Goal: Information Seeking & Learning: Learn about a topic

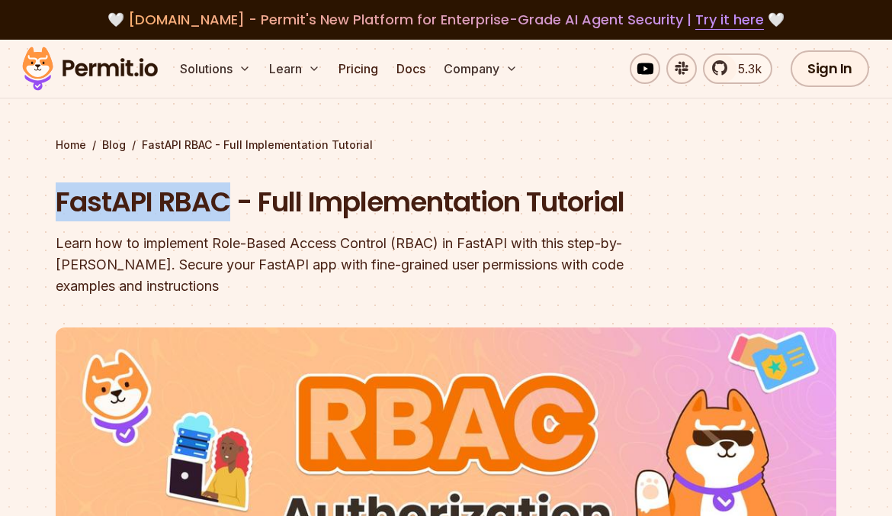
click at [227, 202] on section "Home / Blog / FastAPI RBAC - Full Implementation Tutorial FastAPI RBAC - Full I…" at bounding box center [446, 463] width 892 height 846
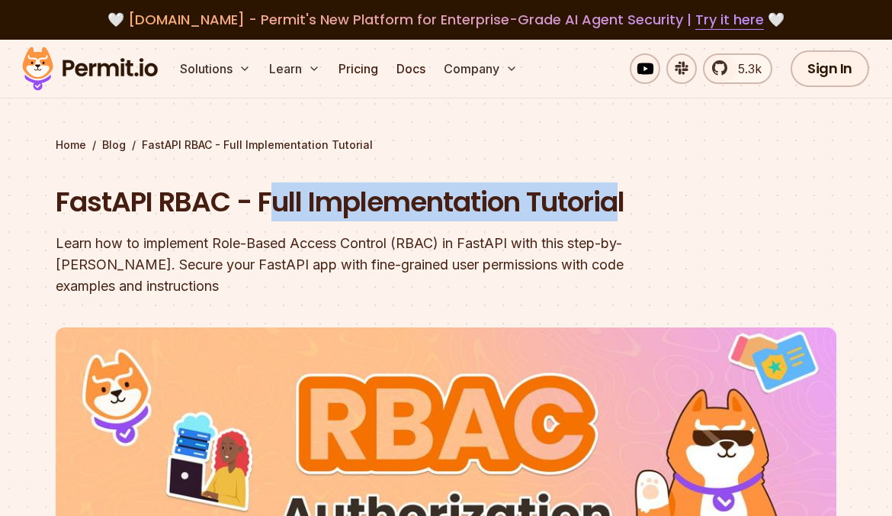
drag, startPoint x: 227, startPoint y: 202, endPoint x: 620, endPoint y: 202, distance: 393.5
click at [620, 202] on h1 "FastAPI RBAC - Full Implementation Tutorial" at bounding box center [349, 202] width 586 height 38
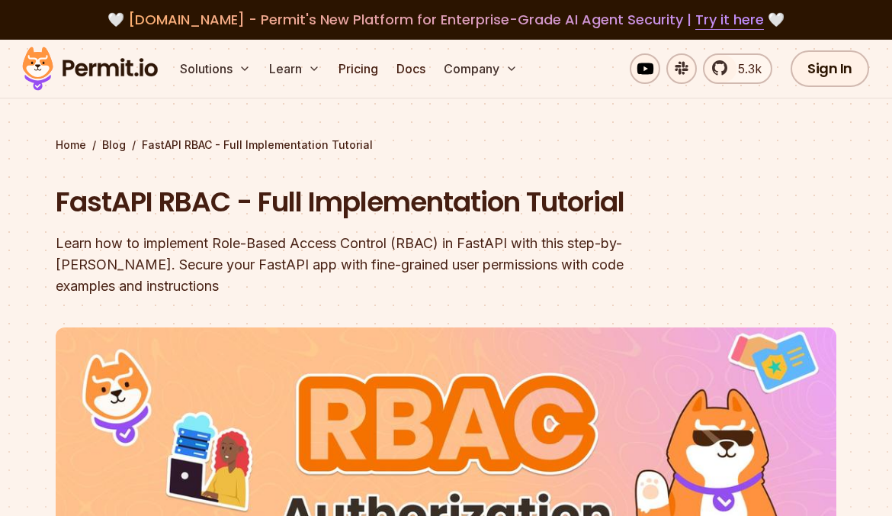
drag, startPoint x: 620, startPoint y: 202, endPoint x: 402, endPoint y: 273, distance: 229.4
click at [402, 273] on div "Learn how to implement Role-Based Access Control (RBAC) in FastAPI with this st…" at bounding box center [349, 265] width 586 height 64
drag, startPoint x: 92, startPoint y: 236, endPoint x: 603, endPoint y: 255, distance: 511.3
click at [560, 239] on div "Learn how to implement Role-Based Access Control (RBAC) in FastAPI with this st…" at bounding box center [349, 265] width 586 height 64
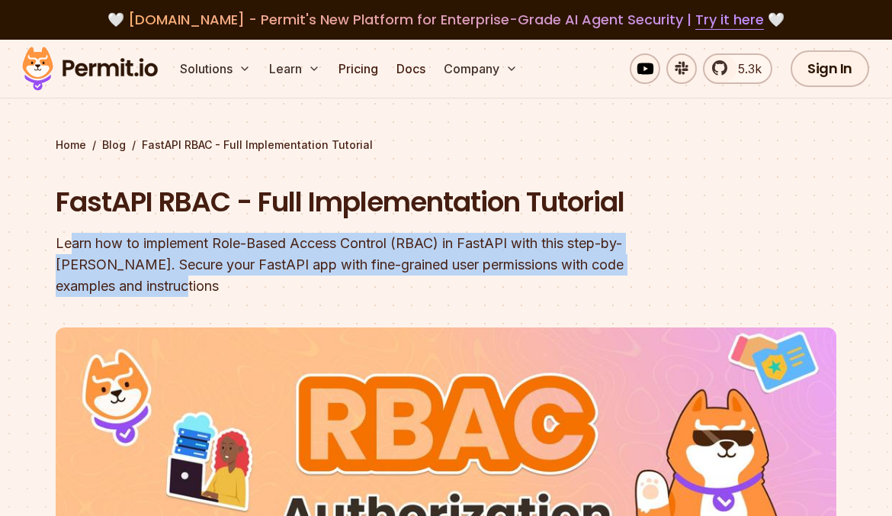
drag, startPoint x: 73, startPoint y: 242, endPoint x: 207, endPoint y: 281, distance: 139.0
click at [207, 281] on div "Learn how to implement Role-Based Access Control (RBAC) in FastAPI with this st…" at bounding box center [349, 265] width 586 height 64
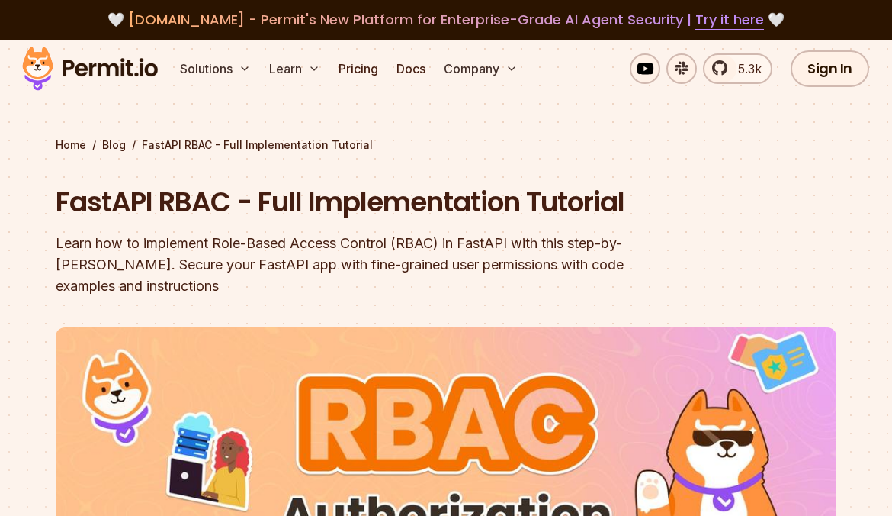
drag, startPoint x: 207, startPoint y: 281, endPoint x: 426, endPoint y: 279, distance: 218.9
click at [426, 279] on div "Learn how to implement Role-Based Access Control (RBAC) in FastAPI with this st…" at bounding box center [349, 265] width 586 height 64
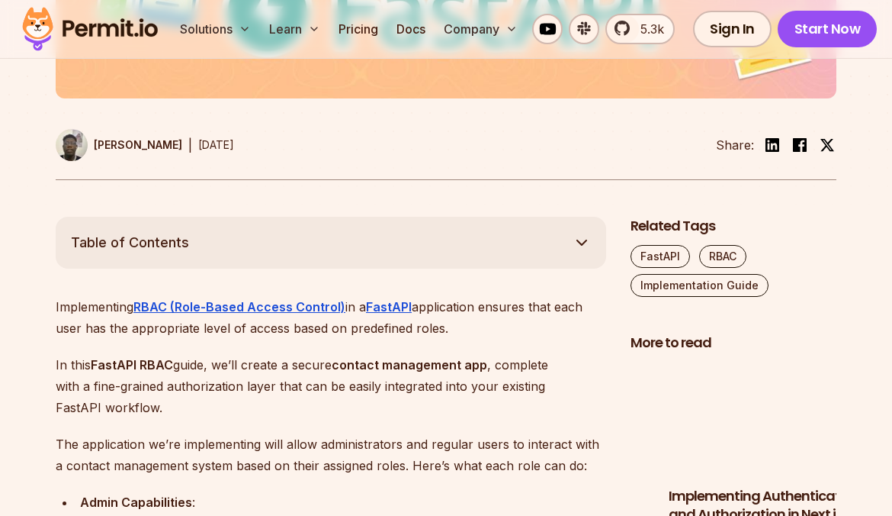
scroll to position [763, 0]
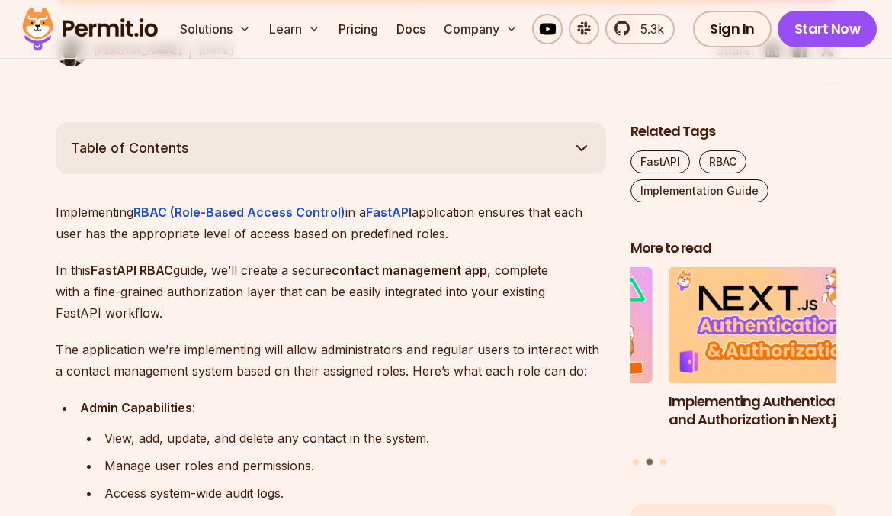
click at [219, 271] on p "In this FastAPI RBAC guide, we’ll create a secure contact management app , comp…" at bounding box center [331, 291] width 551 height 64
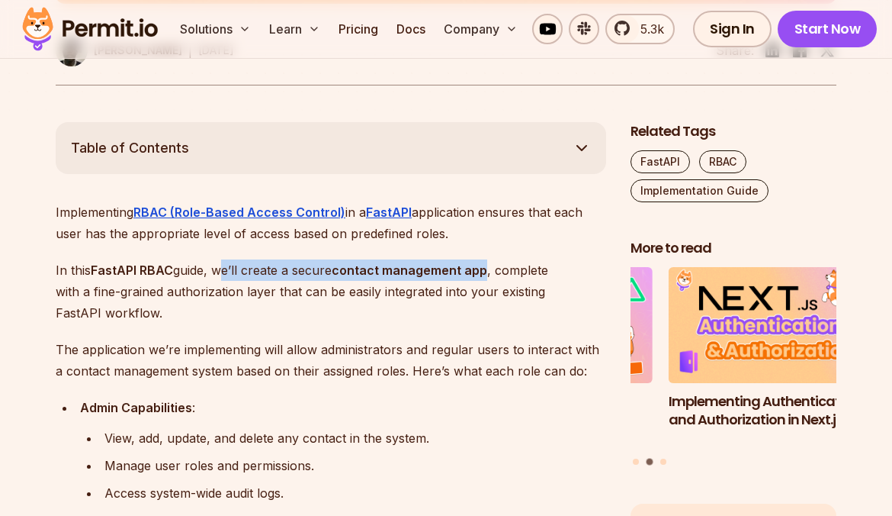
drag, startPoint x: 219, startPoint y: 271, endPoint x: 490, endPoint y: 266, distance: 271.5
click at [490, 266] on p "In this FastAPI RBAC guide, we’ll create a secure contact management app , comp…" at bounding box center [331, 291] width 551 height 64
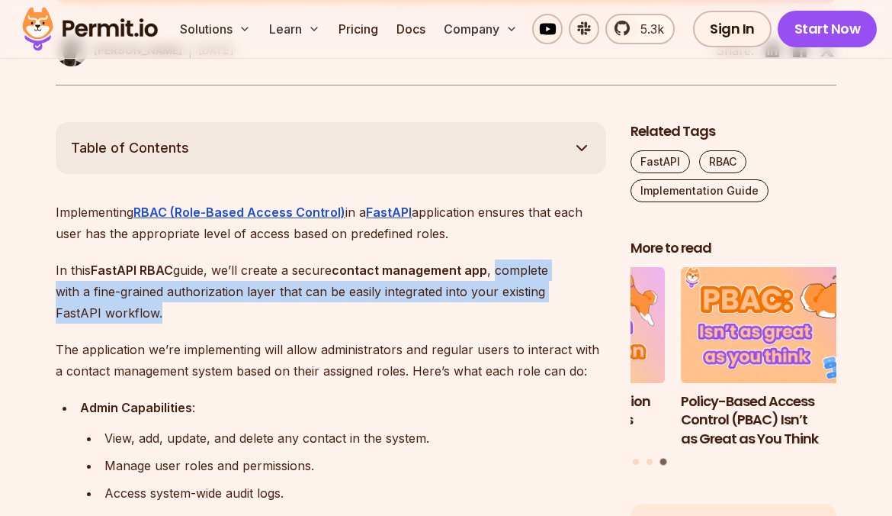
drag, startPoint x: 490, startPoint y: 266, endPoint x: 173, endPoint y: 308, distance: 320.0
click at [173, 308] on p "In this FastAPI RBAC guide, we’ll create a secure contact management app , comp…" at bounding box center [331, 291] width 551 height 64
drag, startPoint x: 173, startPoint y: 308, endPoint x: 401, endPoint y: 300, distance: 228.2
click at [401, 300] on p "In this FastAPI RBAC guide, we’ll create a secure contact management app , comp…" at bounding box center [331, 291] width 551 height 64
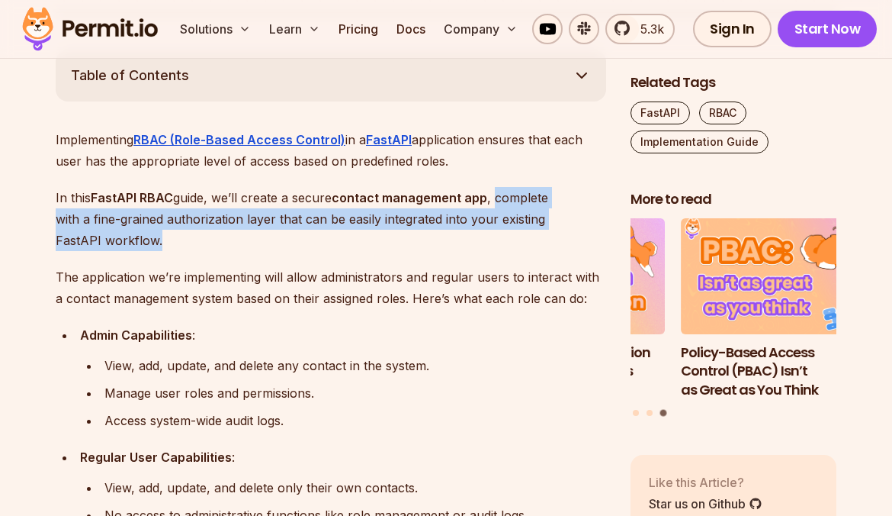
scroll to position [915, 0]
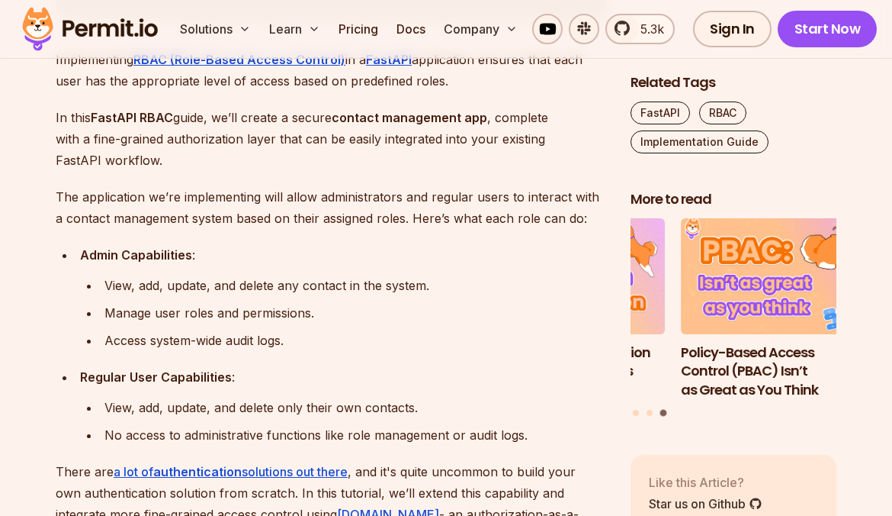
click at [401, 299] on ul "View, add, update, and delete any contact in the system. Manage user roles and …" at bounding box center [343, 313] width 526 height 76
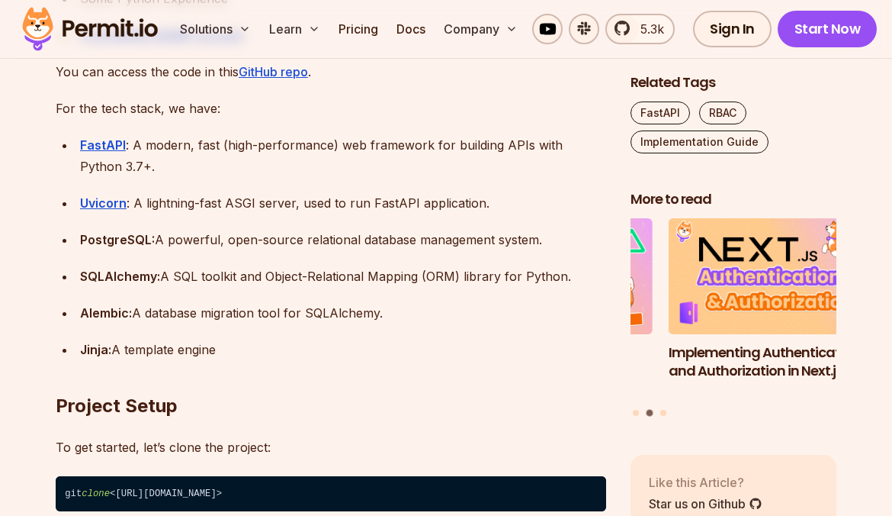
scroll to position [1678, 0]
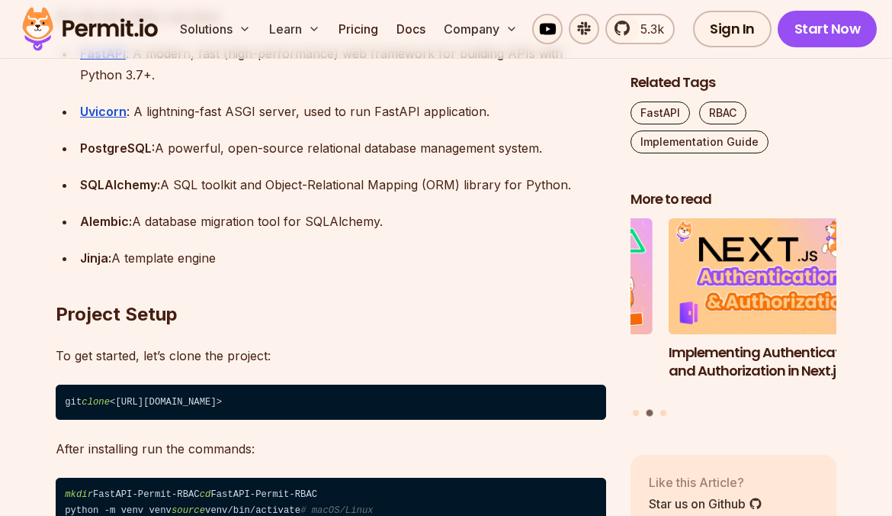
click at [139, 225] on div "Alembic: A database migration tool for SQLAlchemy." at bounding box center [343, 220] width 526 height 21
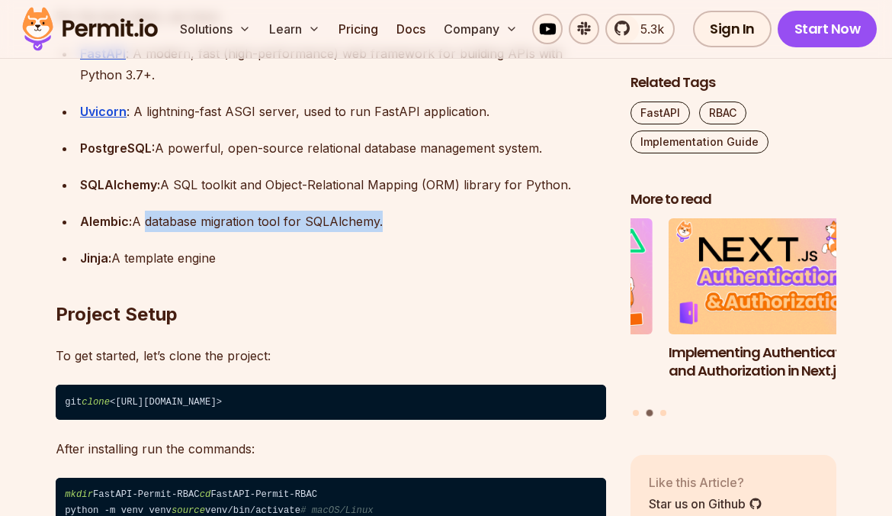
drag, startPoint x: 255, startPoint y: 225, endPoint x: 378, endPoint y: 230, distance: 122.9
click at [378, 230] on div "Alembic: A database migration tool for SQLAlchemy." at bounding box center [343, 220] width 526 height 21
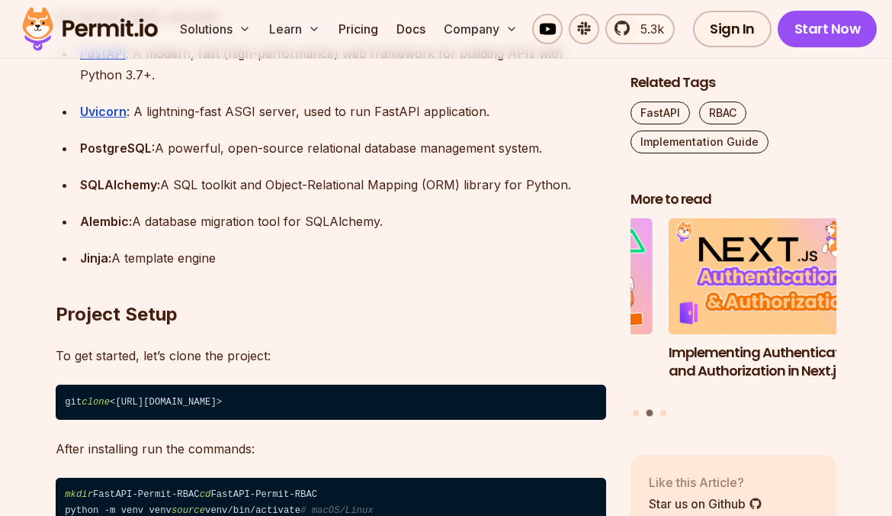
drag, startPoint x: 378, startPoint y: 230, endPoint x: 228, endPoint y: 271, distance: 156.0
click at [228, 271] on h2 "Project Setup" at bounding box center [331, 283] width 551 height 85
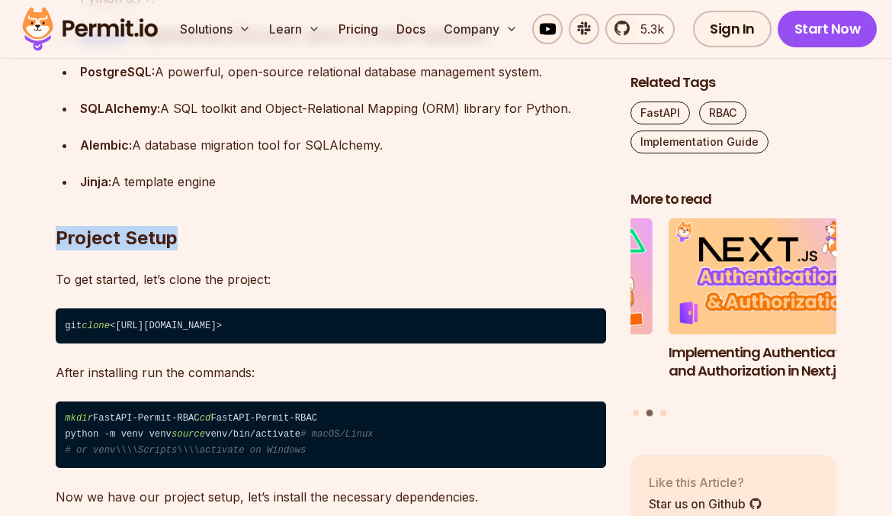
drag, startPoint x: 59, startPoint y: 236, endPoint x: 198, endPoint y: 244, distance: 139.8
click at [198, 244] on h2 "Project Setup" at bounding box center [331, 207] width 551 height 85
drag, startPoint x: 198, startPoint y: 244, endPoint x: 172, endPoint y: 298, distance: 60.4
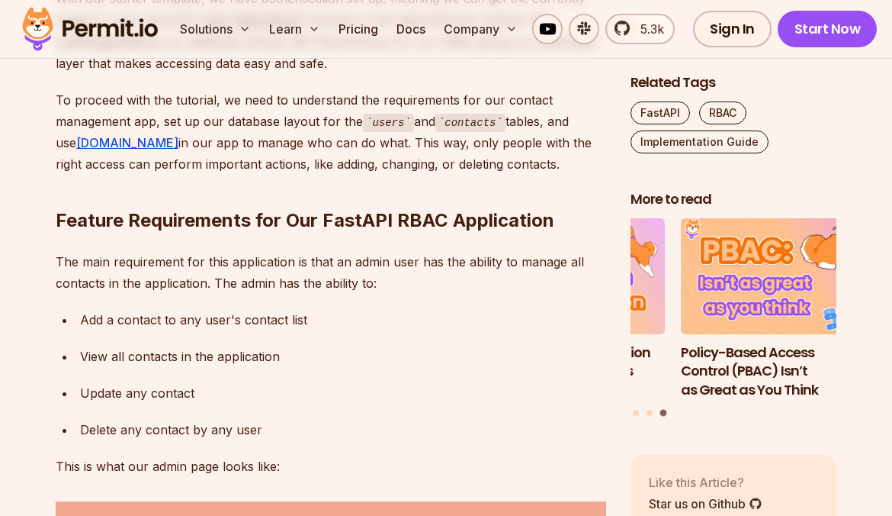
scroll to position [2593, 0]
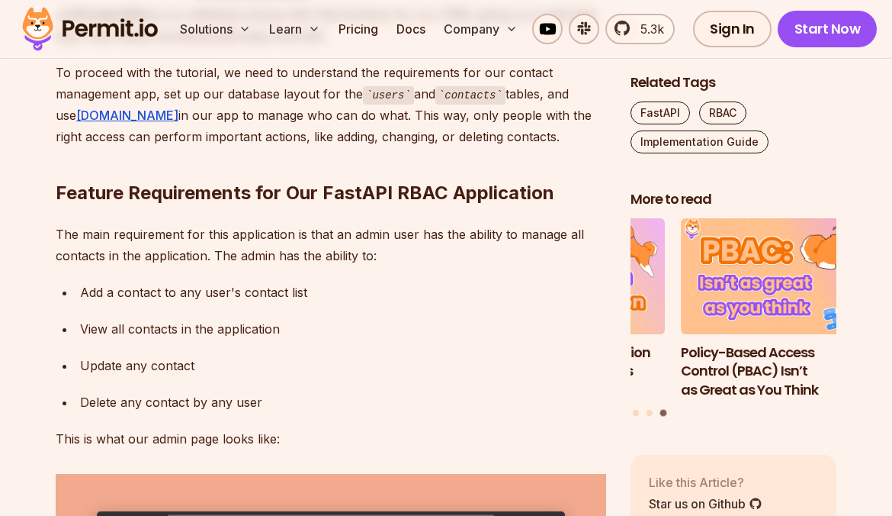
drag, startPoint x: 57, startPoint y: 113, endPoint x: 198, endPoint y: 114, distance: 141.1
click at [198, 47] on p "With our starter template, we have authentication set up, meaning we can get th…" at bounding box center [331, 3] width 551 height 86
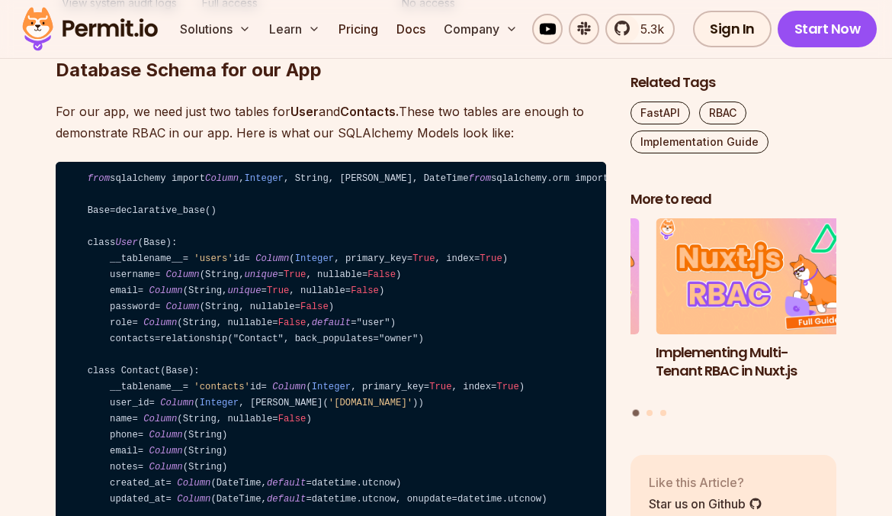
scroll to position [3813, 0]
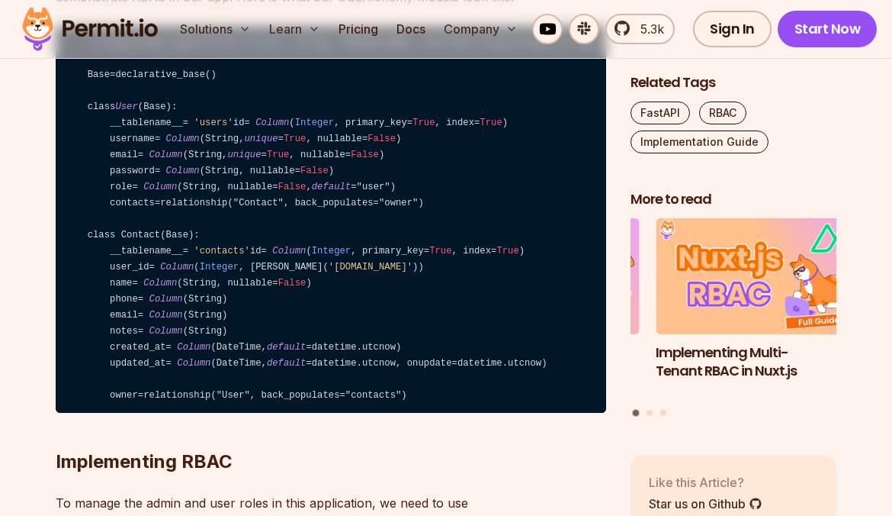
drag, startPoint x: 72, startPoint y: 67, endPoint x: 268, endPoint y: 82, distance: 197.3
drag, startPoint x: 268, startPoint y: 82, endPoint x: 349, endPoint y: 111, distance: 85.4
drag, startPoint x: 300, startPoint y: 89, endPoint x: 57, endPoint y: 68, distance: 243.5
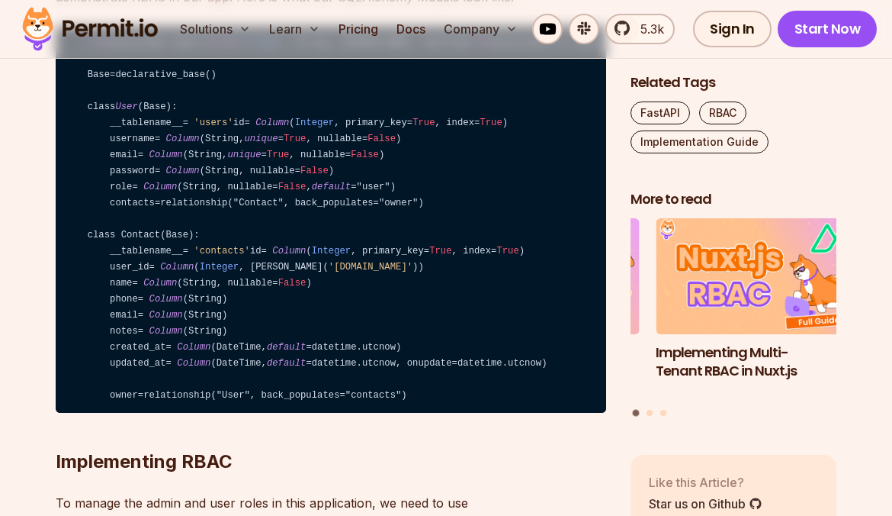
drag, startPoint x: 57, startPoint y: 68, endPoint x: 173, endPoint y: 131, distance: 132.1
drag, startPoint x: 108, startPoint y: 120, endPoint x: 516, endPoint y: 135, distance: 407.5
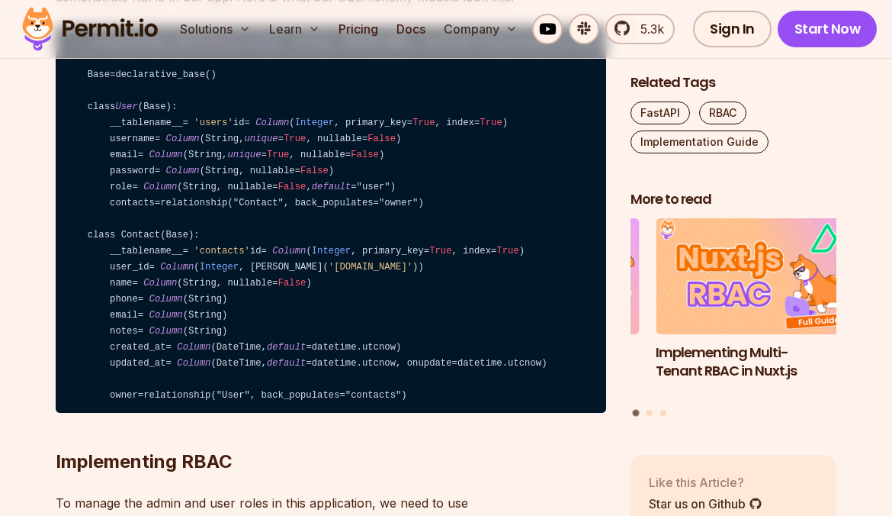
drag, startPoint x: 516, startPoint y: 135, endPoint x: 374, endPoint y: 127, distance: 141.3
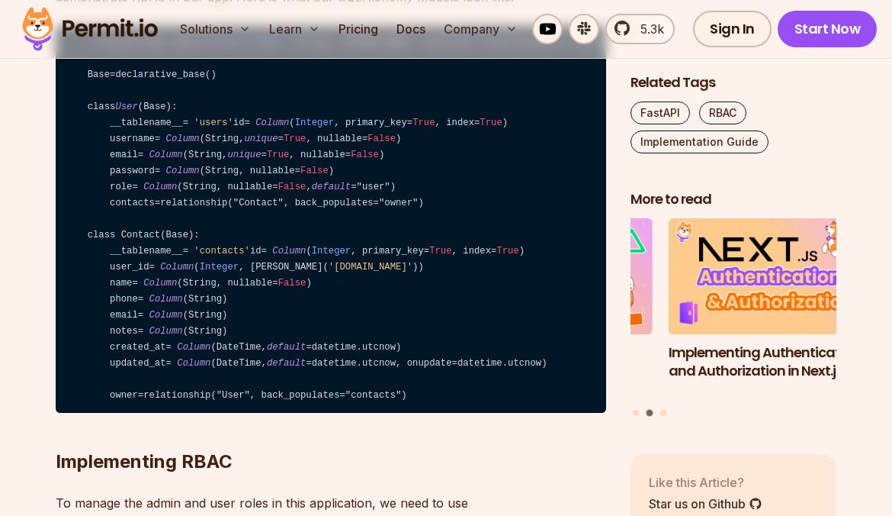
drag, startPoint x: 281, startPoint y: 127, endPoint x: 336, endPoint y: 147, distance: 58.6
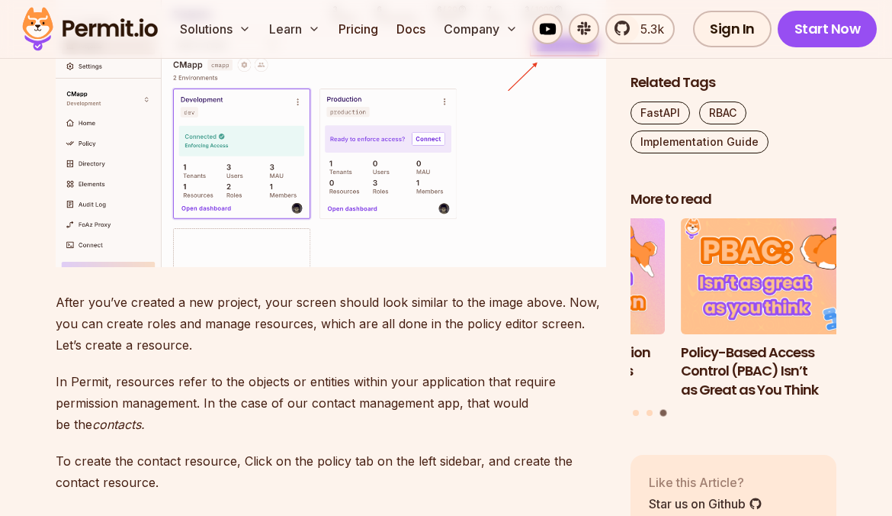
scroll to position [4500, 0]
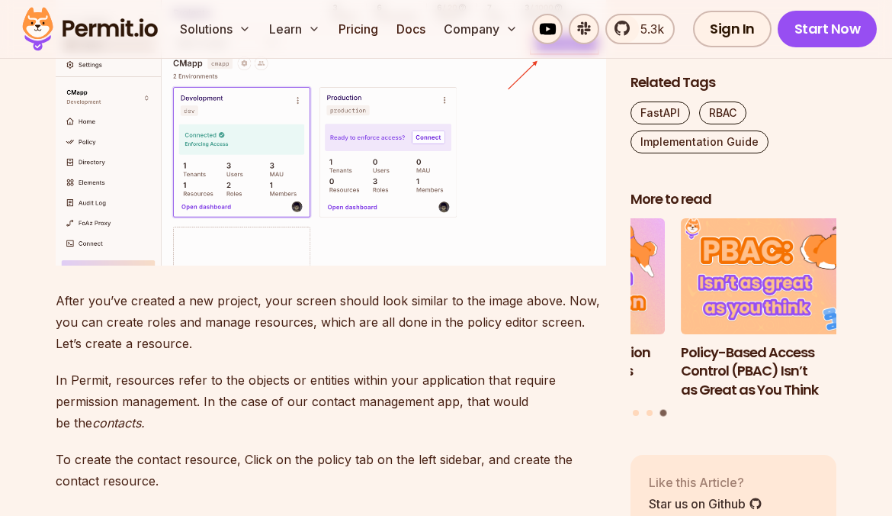
click at [129, 27] on img at bounding box center [89, 29] width 149 height 52
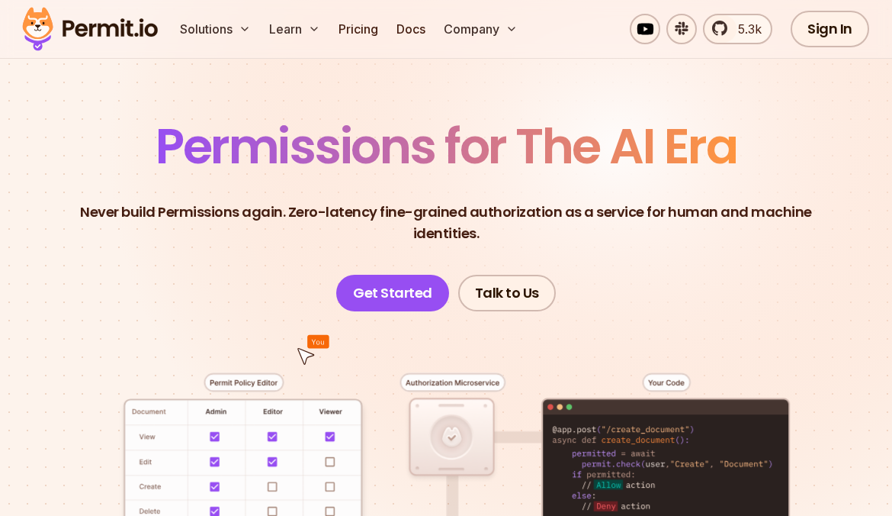
scroll to position [76, 0]
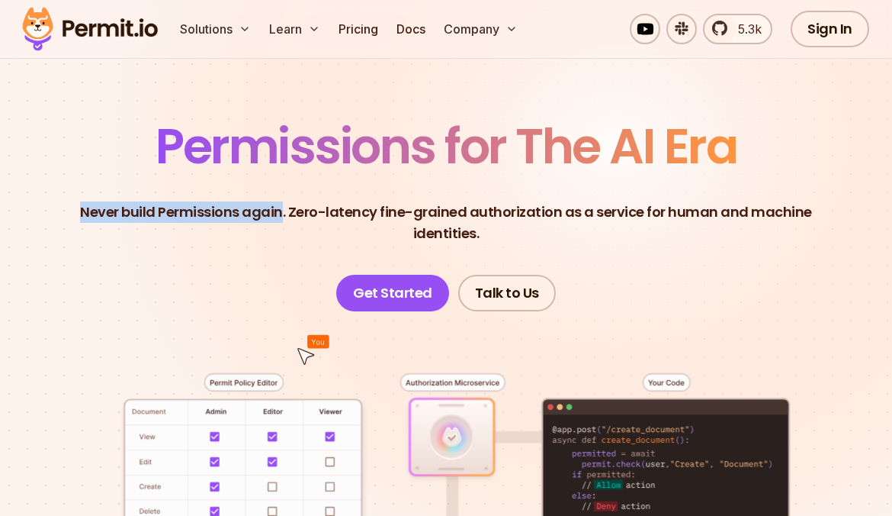
drag, startPoint x: 40, startPoint y: 214, endPoint x: 251, endPoint y: 217, distance: 210.5
click at [251, 217] on header "Permissions for The AI Era Never build Permissions again. Zero-latency fine-gra…" at bounding box center [446, 216] width 819 height 189
drag, startPoint x: 251, startPoint y: 217, endPoint x: 239, endPoint y: 229, distance: 16.7
click at [239, 229] on header "Permissions for The AI Era Never build Permissions again. Zero-latency fine-gra…" at bounding box center [446, 216] width 819 height 189
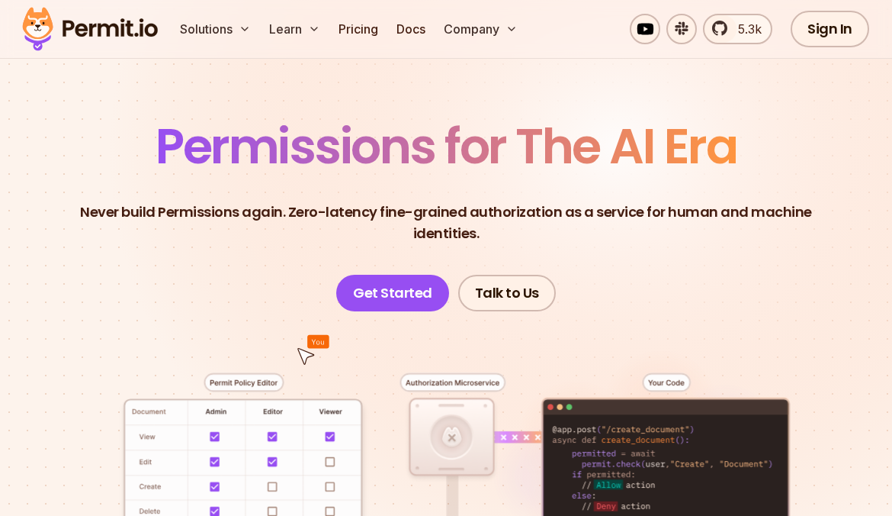
click at [257, 217] on p "Never build Permissions again. Zero-latency fine-grained authorization as a ser…" at bounding box center [446, 222] width 795 height 43
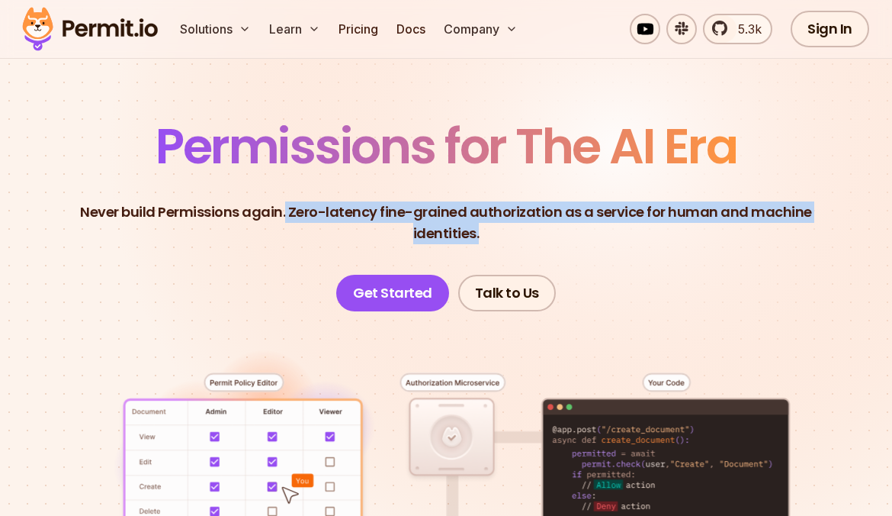
drag, startPoint x: 257, startPoint y: 215, endPoint x: 853, endPoint y: 215, distance: 596.4
click at [853, 215] on header "Permissions for The AI Era Never build Permissions again. Zero-latency fine-gra…" at bounding box center [446, 216] width 819 height 189
drag, startPoint x: 853, startPoint y: 215, endPoint x: 760, endPoint y: 230, distance: 95.0
click at [760, 230] on header "Permissions for The AI Era Never build Permissions again. Zero-latency fine-gra…" at bounding box center [446, 216] width 819 height 189
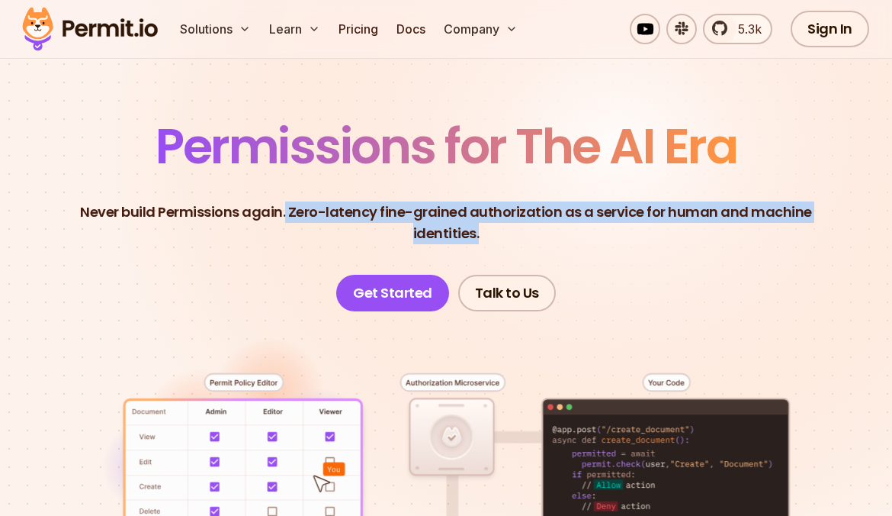
click at [745, 197] on header "Permissions for The AI Era Never build Permissions again. Zero-latency fine-gra…" at bounding box center [446, 216] width 819 height 189
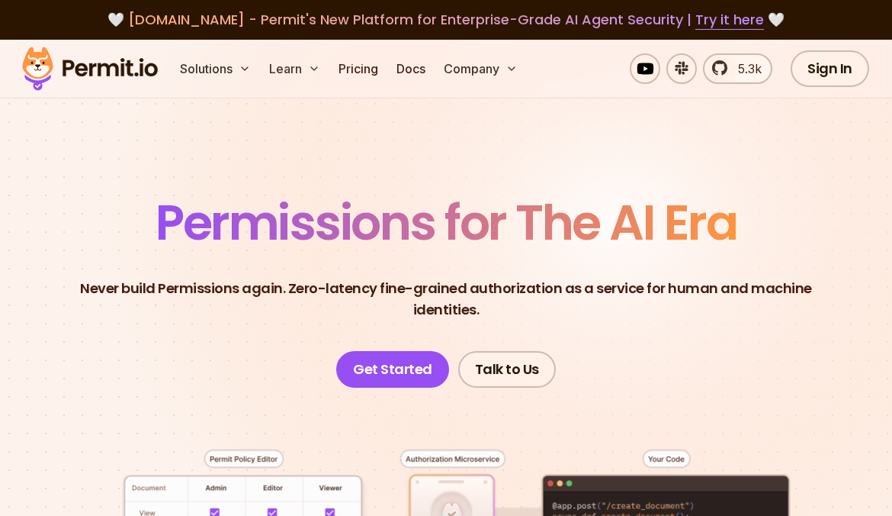
scroll to position [305, 0]
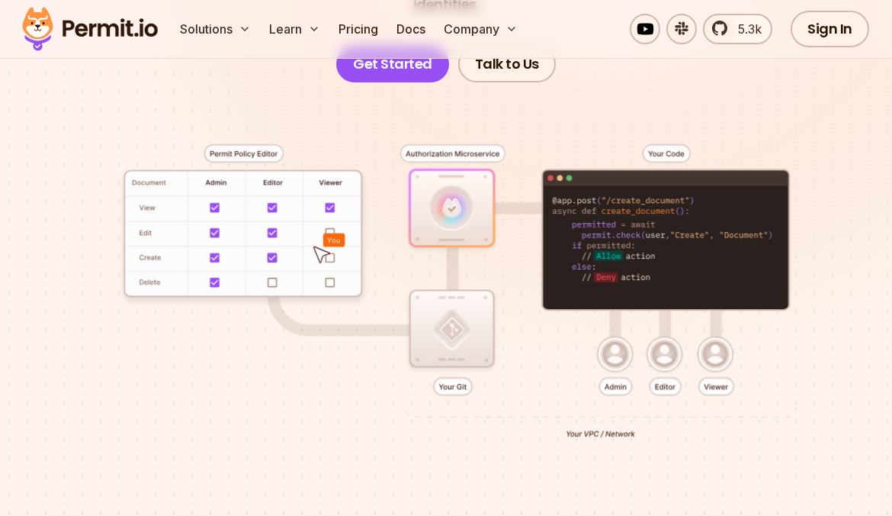
click at [615, 339] on div at bounding box center [446, 315] width 819 height 467
click at [615, 330] on div at bounding box center [446, 315] width 819 height 467
click at [612, 333] on div at bounding box center [446, 315] width 819 height 467
click at [603, 326] on div at bounding box center [446, 315] width 819 height 467
click at [602, 323] on div at bounding box center [446, 315] width 819 height 467
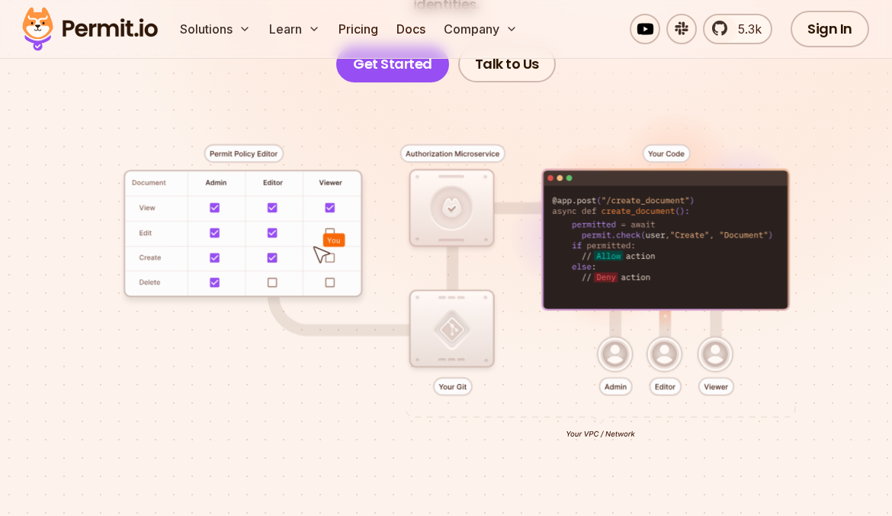
click at [667, 327] on div at bounding box center [446, 315] width 819 height 467
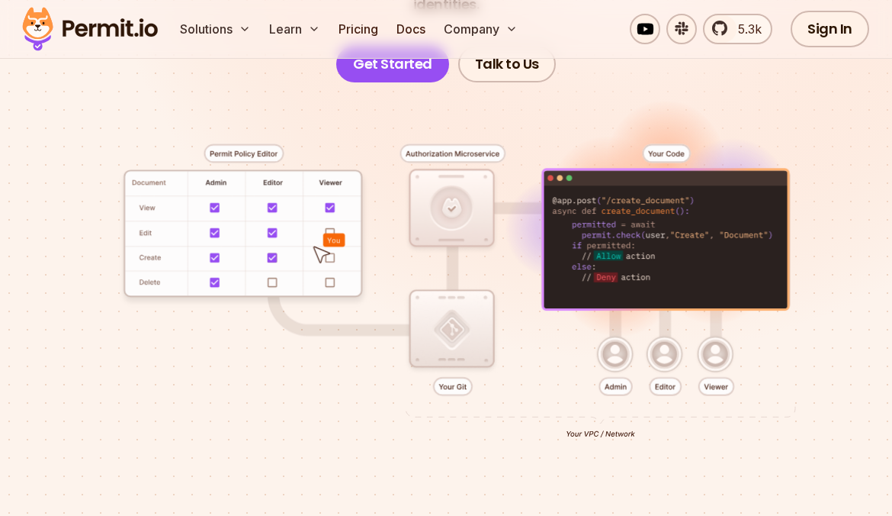
click at [672, 329] on div at bounding box center [446, 315] width 819 height 467
click at [668, 336] on div at bounding box center [446, 315] width 819 height 467
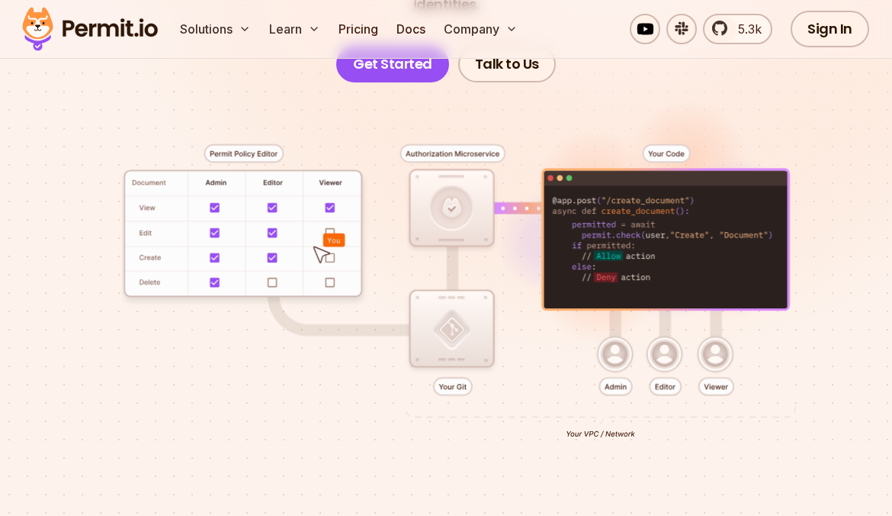
drag, startPoint x: 683, startPoint y: 350, endPoint x: 676, endPoint y: 340, distance: 12.1
click at [683, 349] on div at bounding box center [446, 315] width 819 height 467
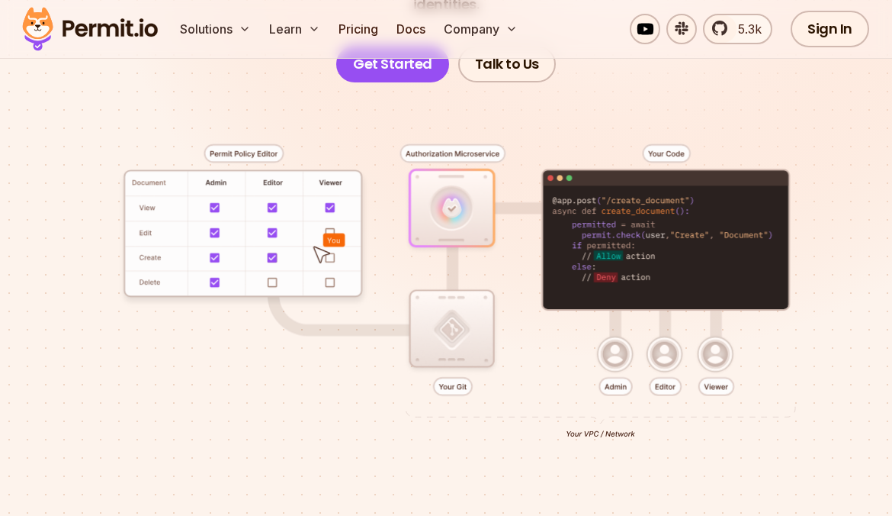
click at [710, 336] on div at bounding box center [446, 315] width 819 height 467
click at [710, 329] on div at bounding box center [446, 315] width 819 height 467
click at [716, 327] on div at bounding box center [446, 315] width 819 height 467
click at [724, 332] on div at bounding box center [446, 315] width 819 height 467
click at [713, 351] on div at bounding box center [446, 315] width 819 height 467
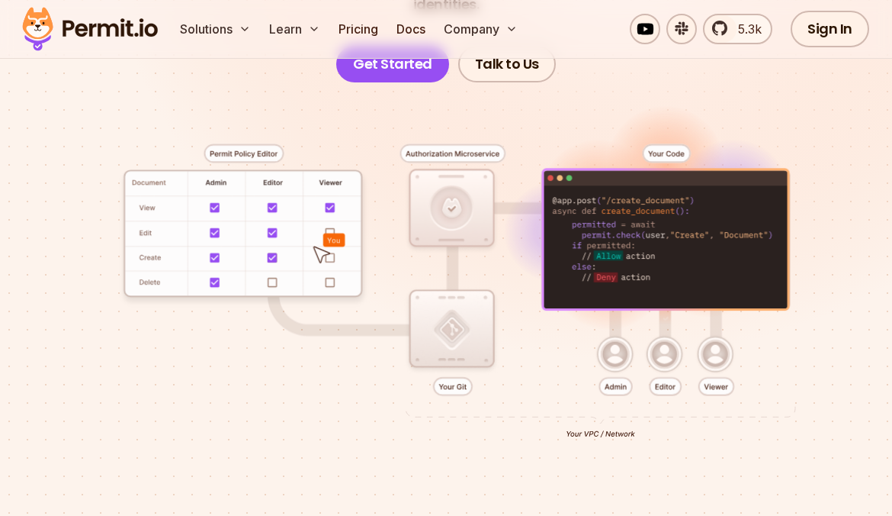
click at [713, 363] on div at bounding box center [446, 315] width 819 height 467
click at [664, 361] on div at bounding box center [446, 315] width 819 height 467
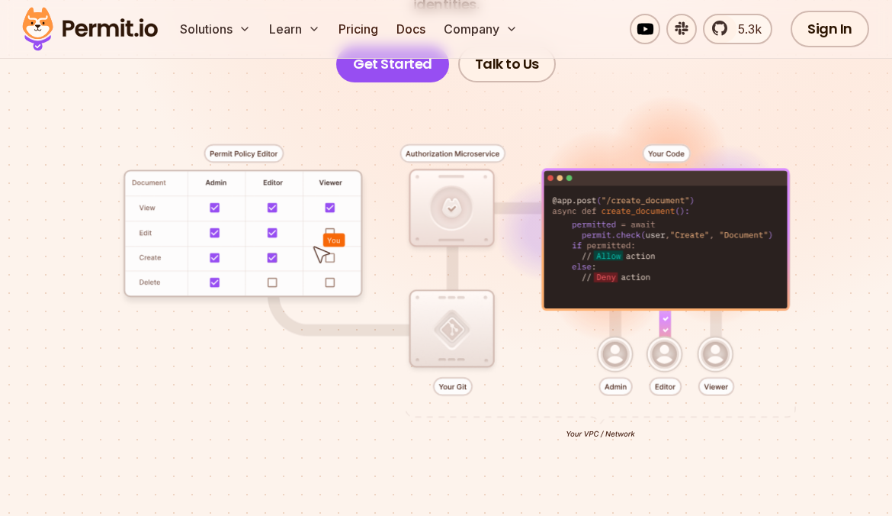
click at [596, 363] on div at bounding box center [446, 315] width 819 height 467
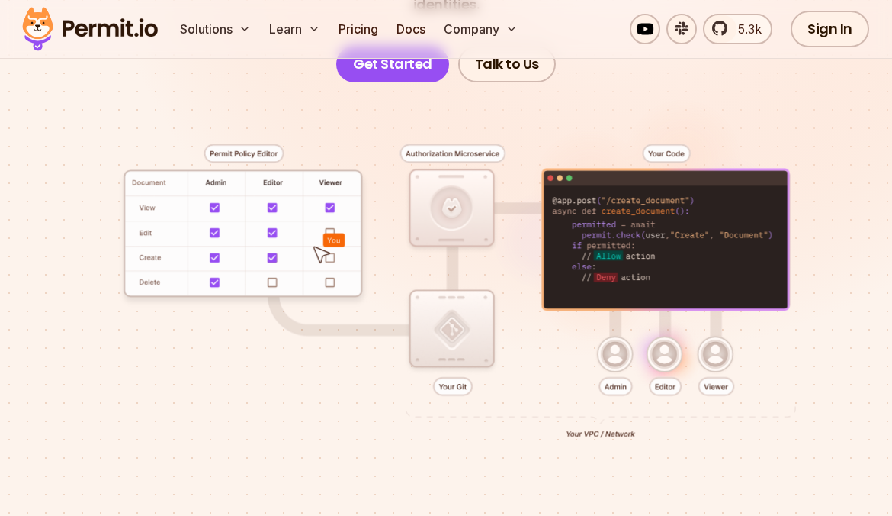
click at [612, 363] on div at bounding box center [446, 315] width 819 height 467
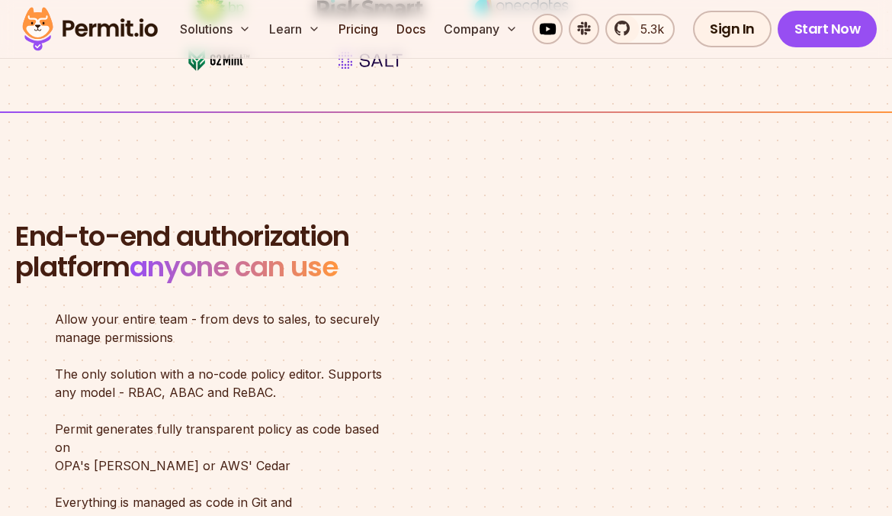
scroll to position [991, 0]
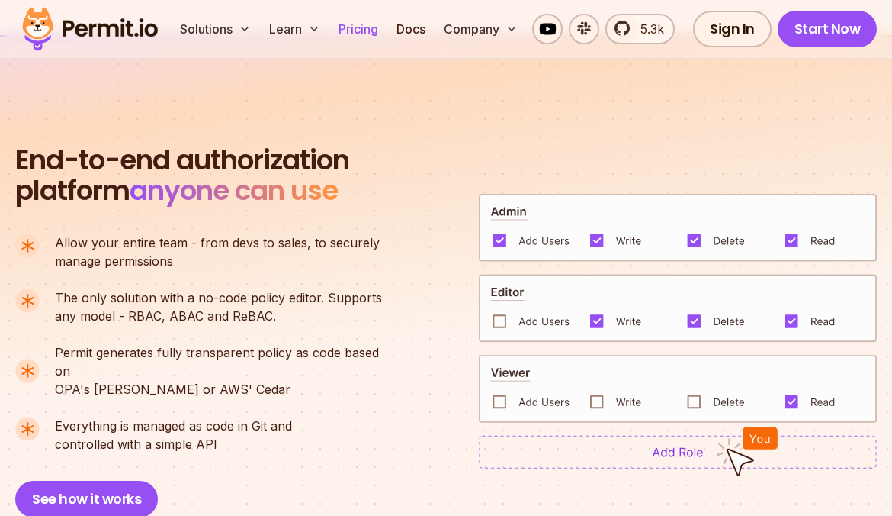
click at [361, 31] on link "Pricing" at bounding box center [359, 29] width 52 height 31
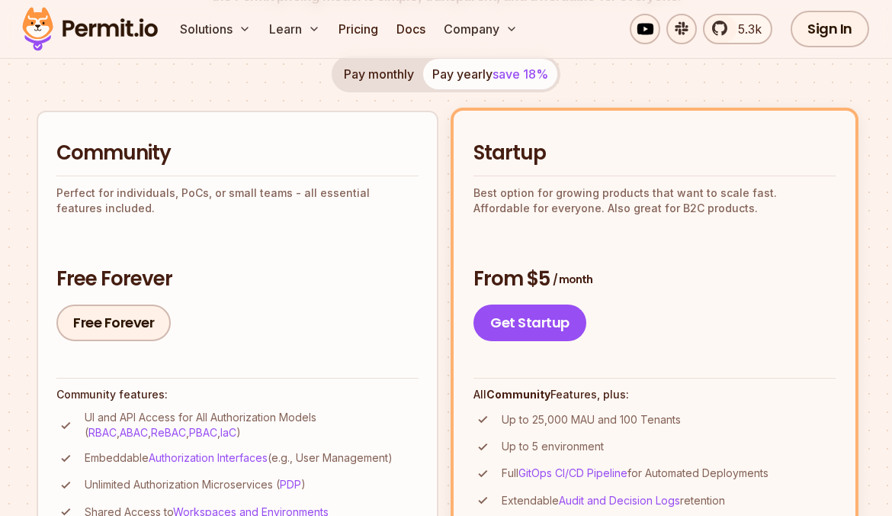
scroll to position [305, 0]
